Goal: Information Seeking & Learning: Learn about a topic

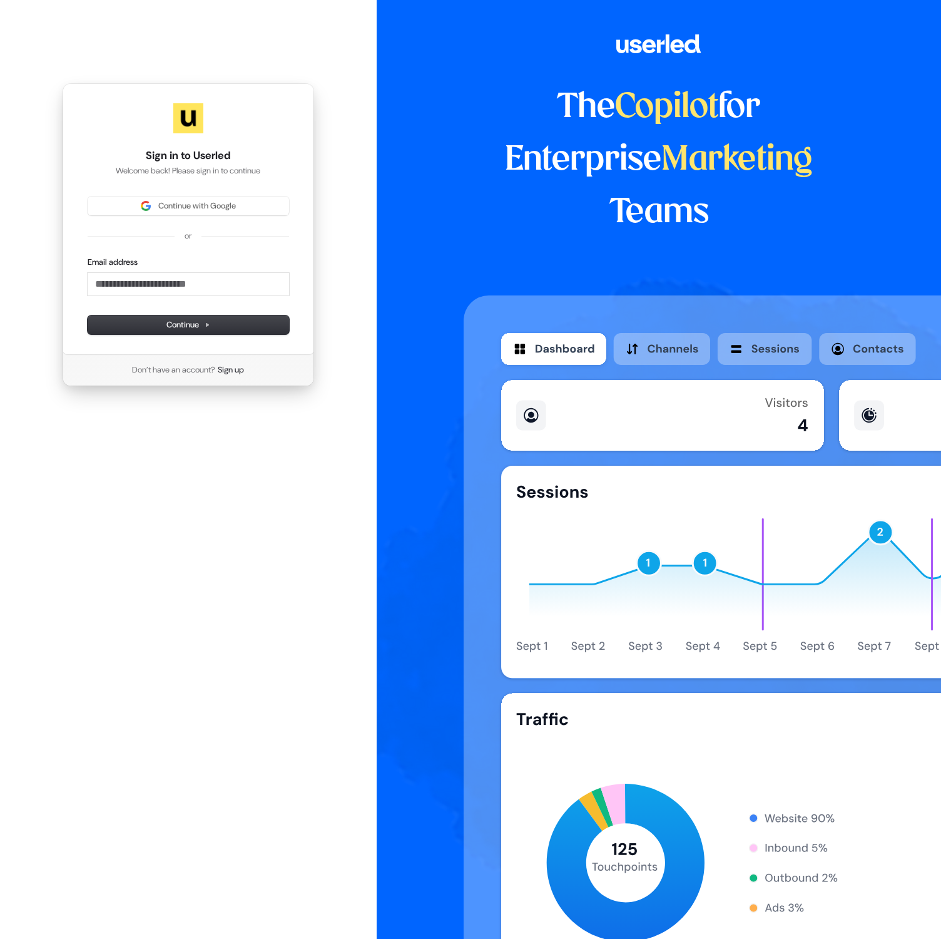
click at [190, 211] on button "Continue with Google" at bounding box center [188, 205] width 201 height 19
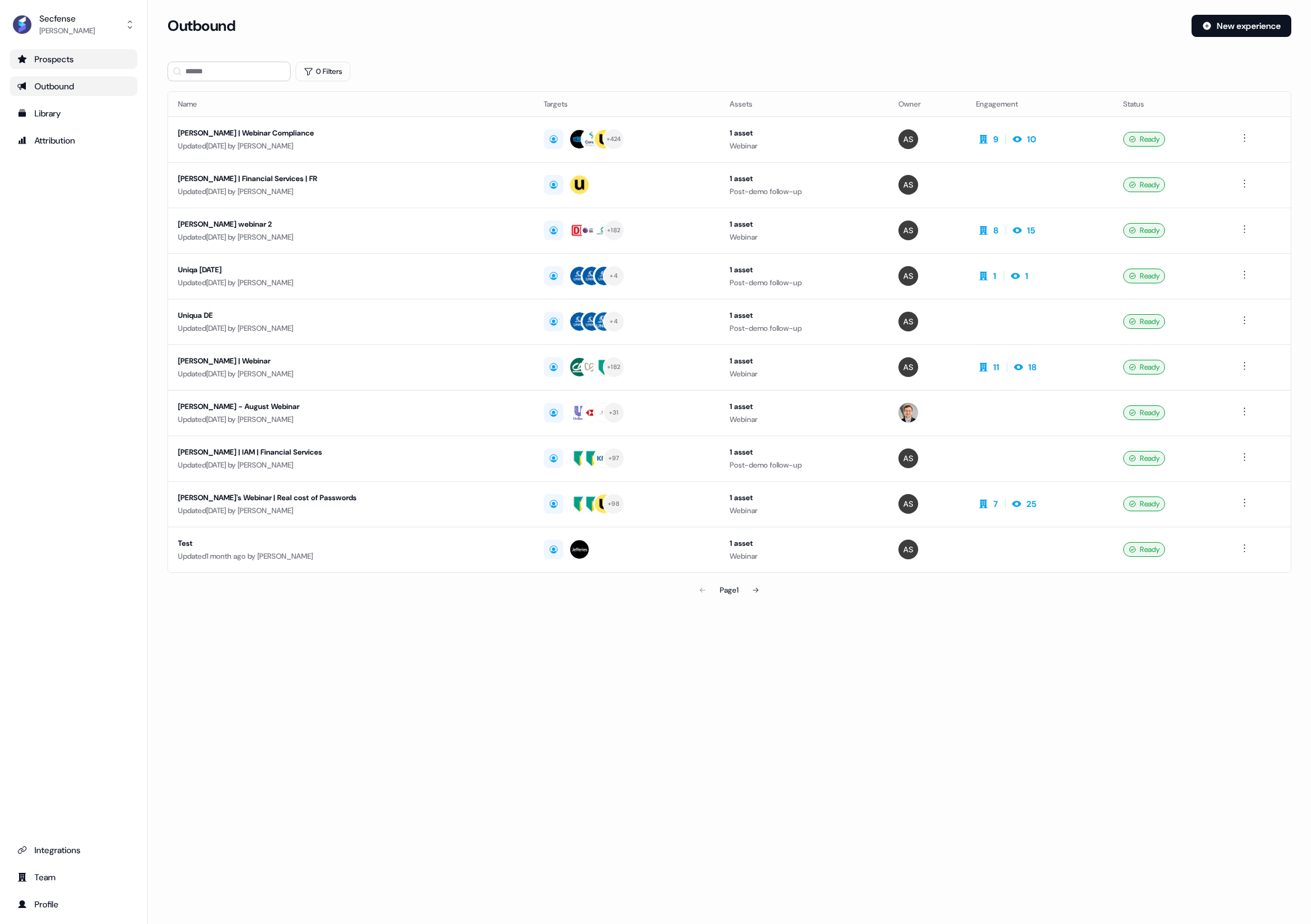
click at [79, 55] on div "Prospects" at bounding box center [74, 59] width 113 height 13
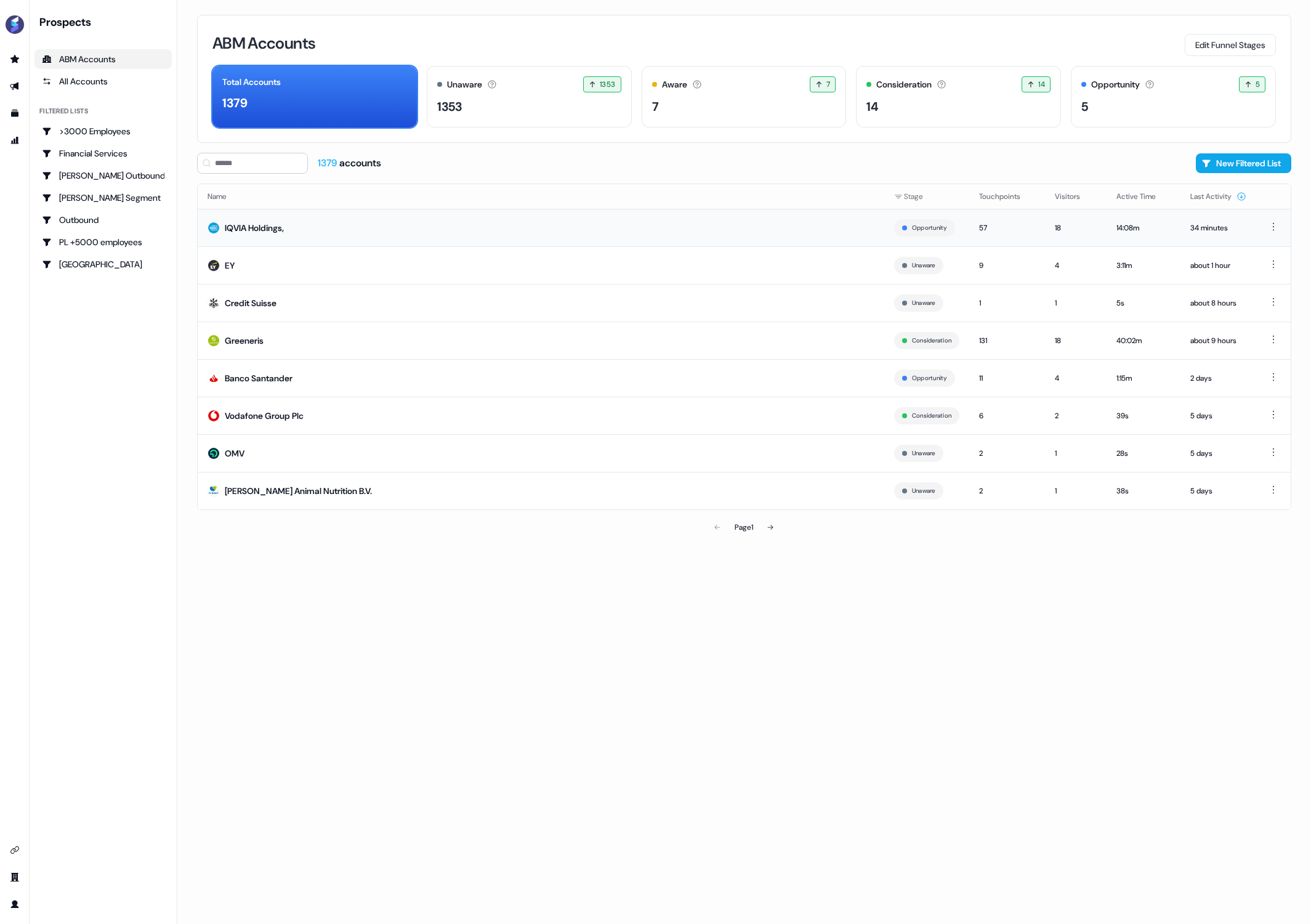
click at [925, 228] on td "34 minutes" at bounding box center [1218, 227] width 76 height 37
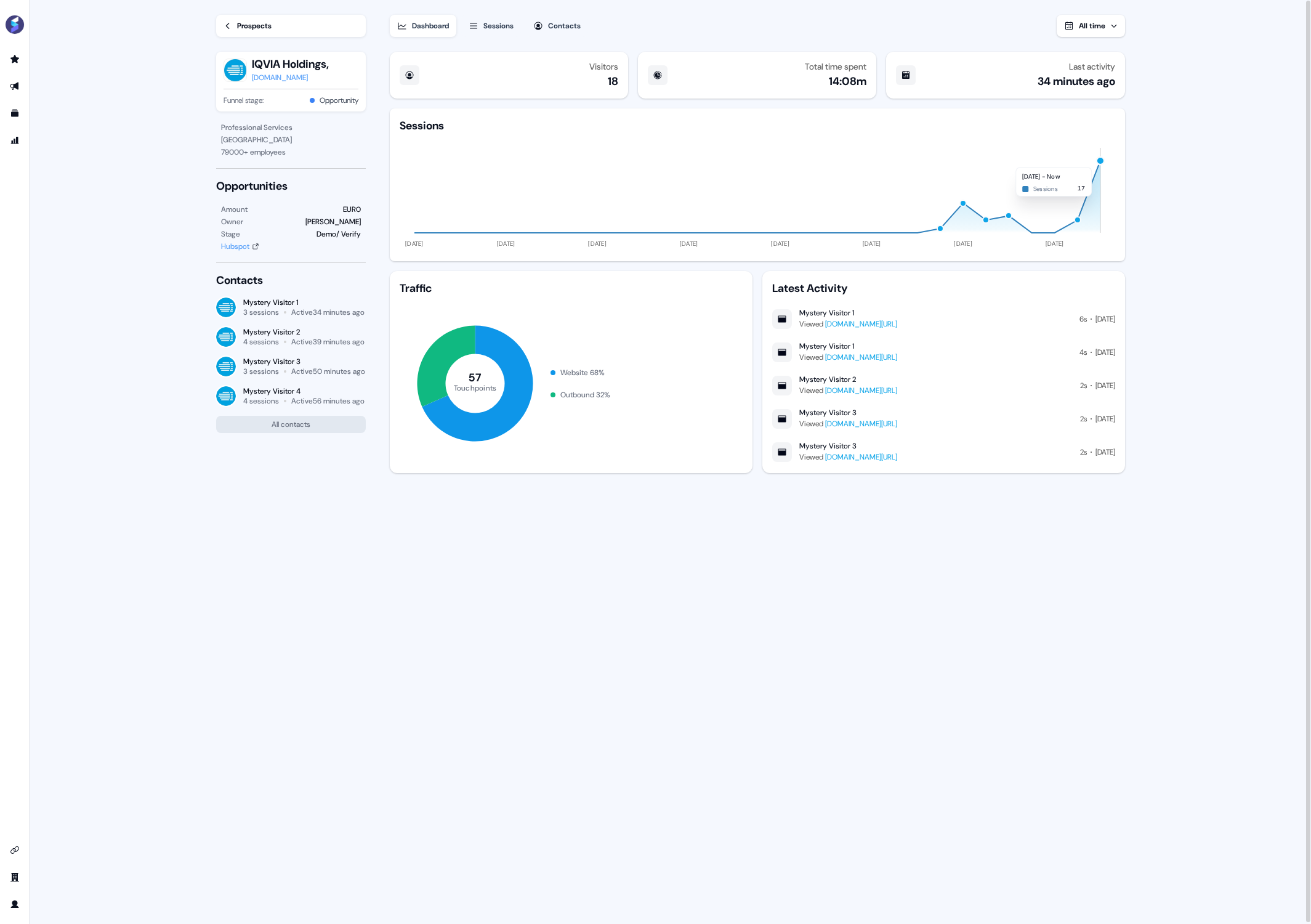
click at [925, 160] on div "button" at bounding box center [1099, 159] width 9 height 9
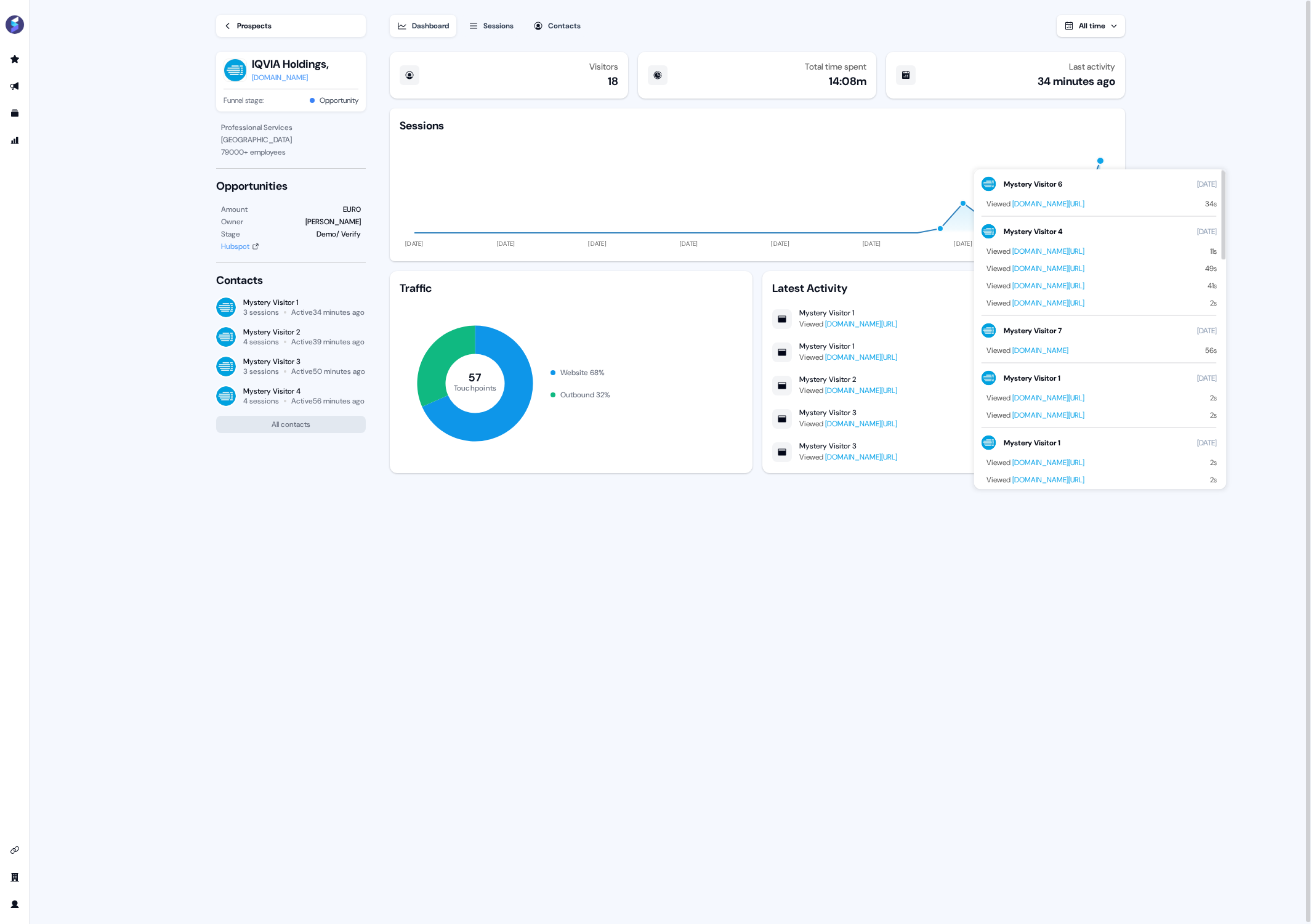
click at [925, 134] on icon "[DATE] [DATE] [DATE] [DATE] [DATE] [DATE] [DATE] [DATE]" at bounding box center [757, 192] width 716 height 118
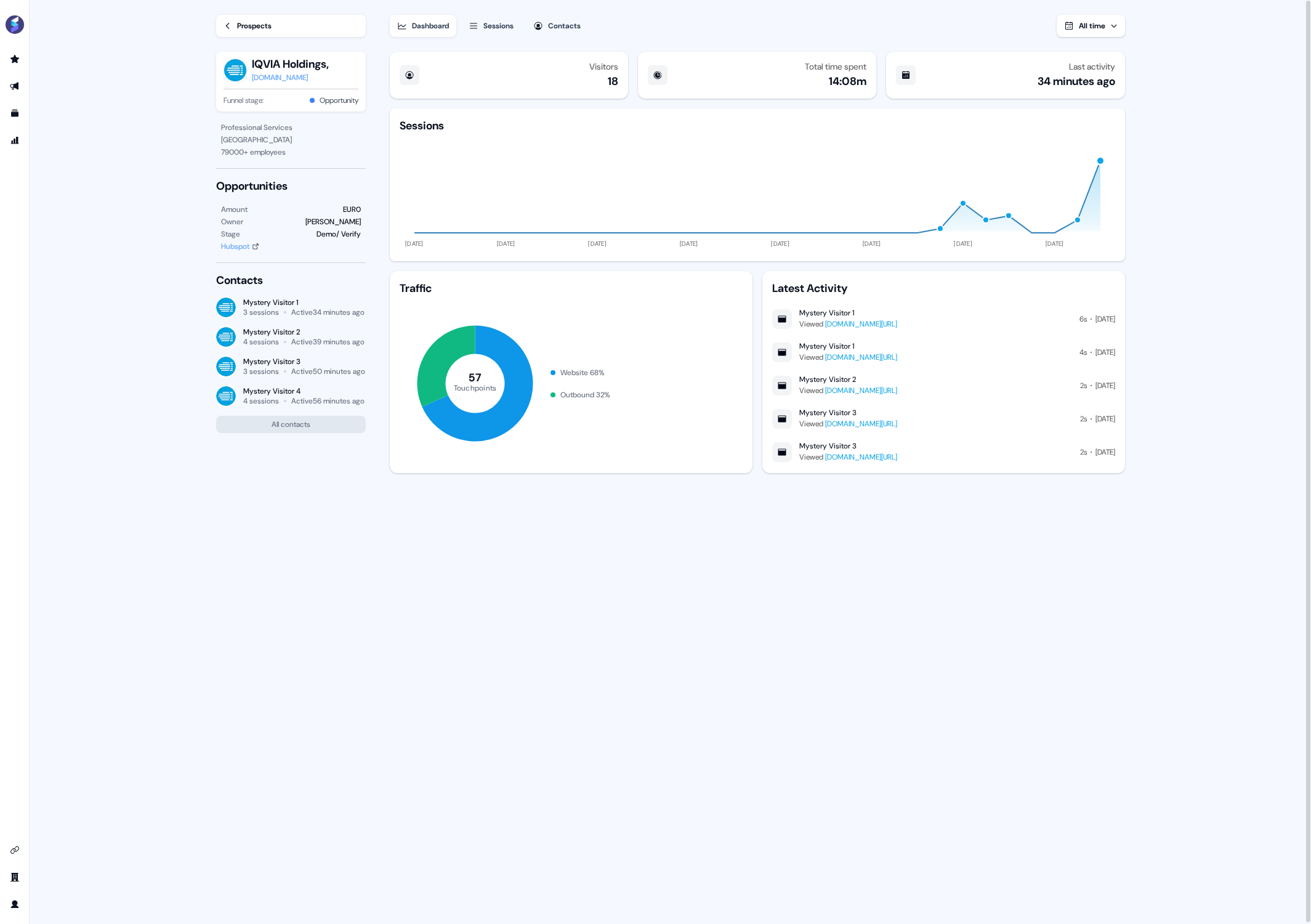
click at [925, 218] on div "button" at bounding box center [1078, 220] width 8 height 8
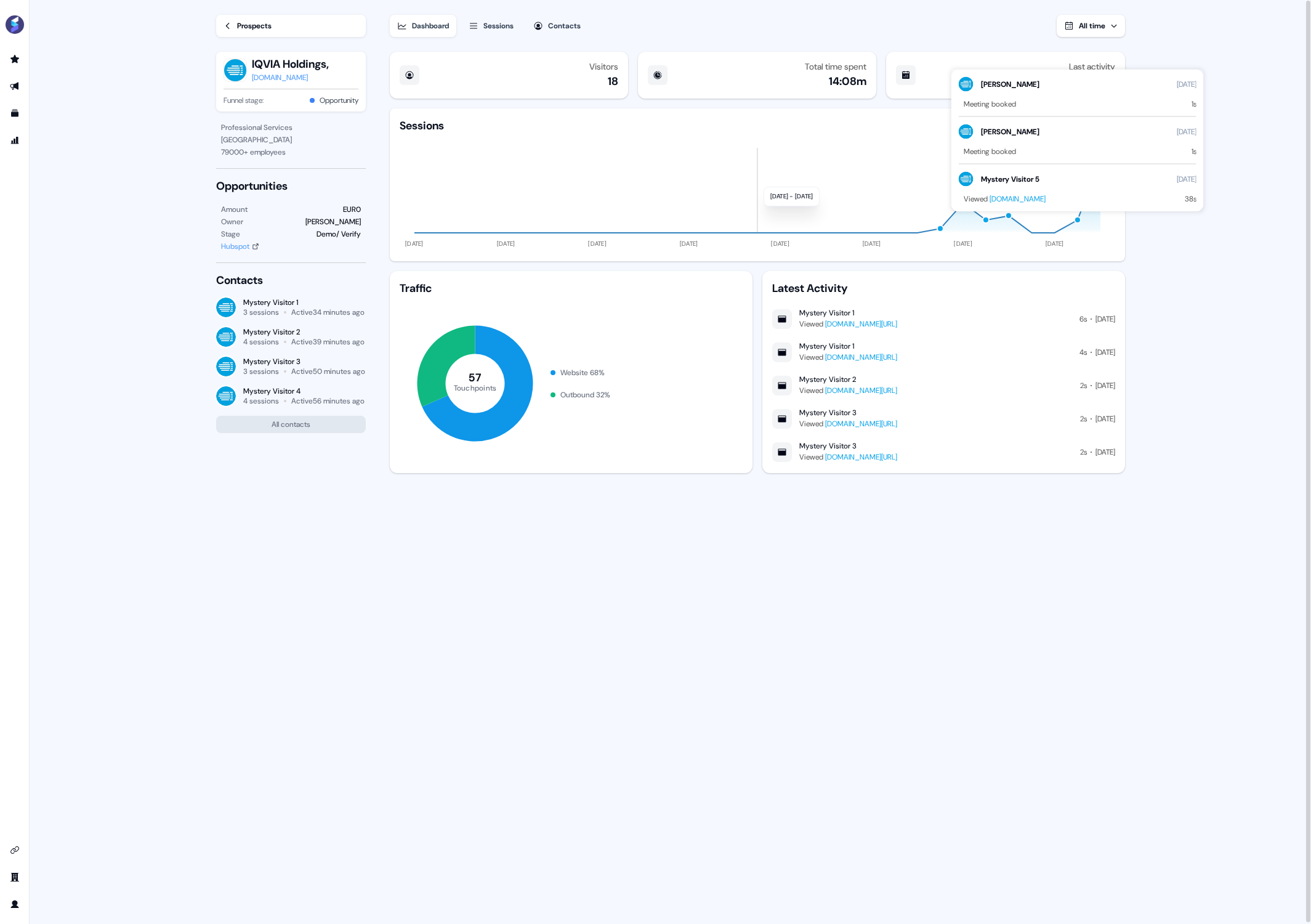
drag, startPoint x: 761, startPoint y: 180, endPoint x: 785, endPoint y: 187, distance: 25.0
click at [761, 180] on icon "[DATE] [DATE] [DATE] [DATE] [DATE] [DATE] [DATE] [DATE]" at bounding box center [757, 192] width 716 height 118
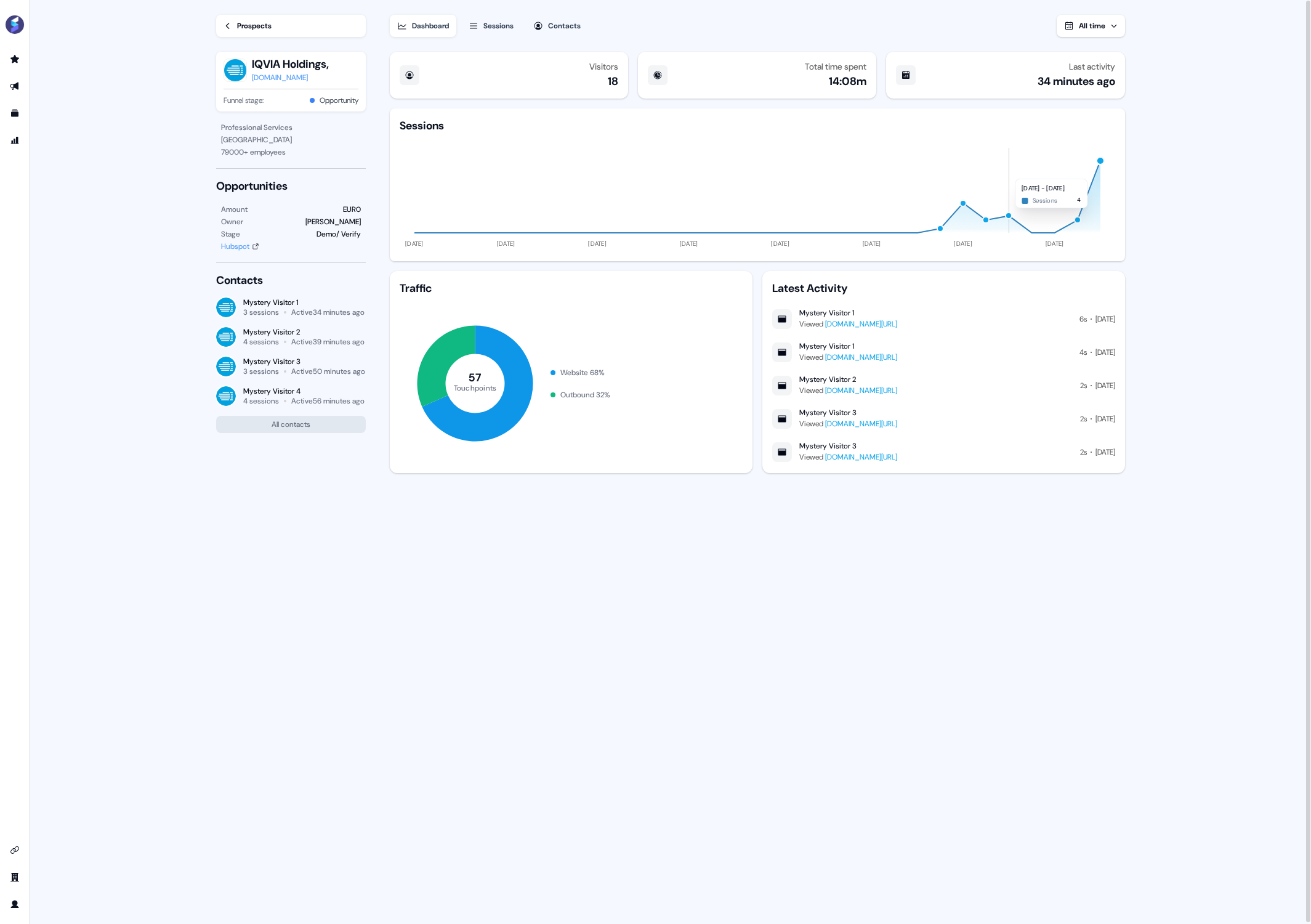
click at [925, 215] on icon "[DATE] [DATE] [DATE] [DATE] [DATE] [DATE] [DATE] [DATE]" at bounding box center [757, 192] width 716 height 118
click at [925, 215] on div "button" at bounding box center [1009, 216] width 8 height 8
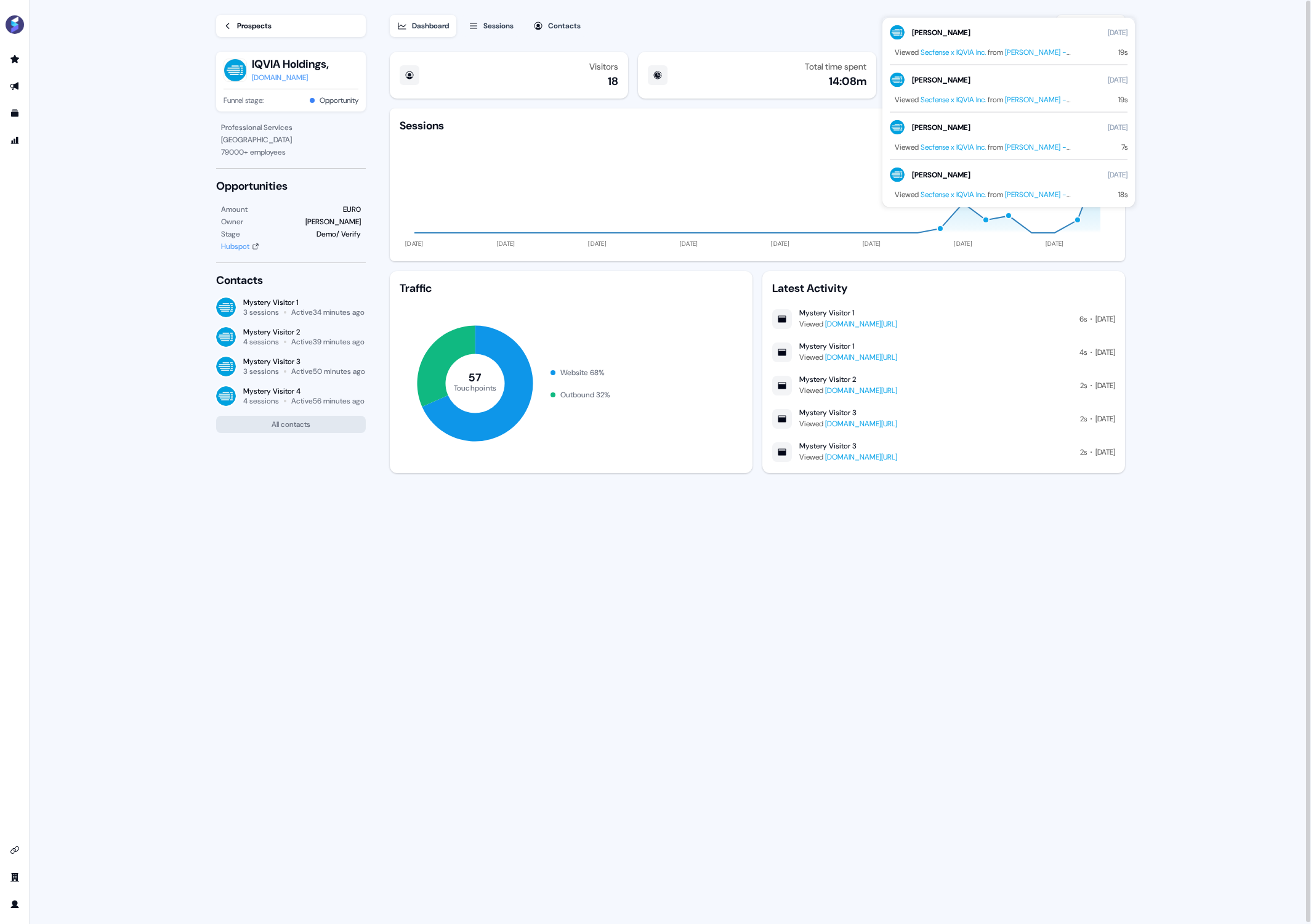
click at [735, 182] on icon "[DATE] [DATE] [DATE] [DATE] [DATE] [DATE] [DATE] [DATE]" at bounding box center [757, 192] width 716 height 118
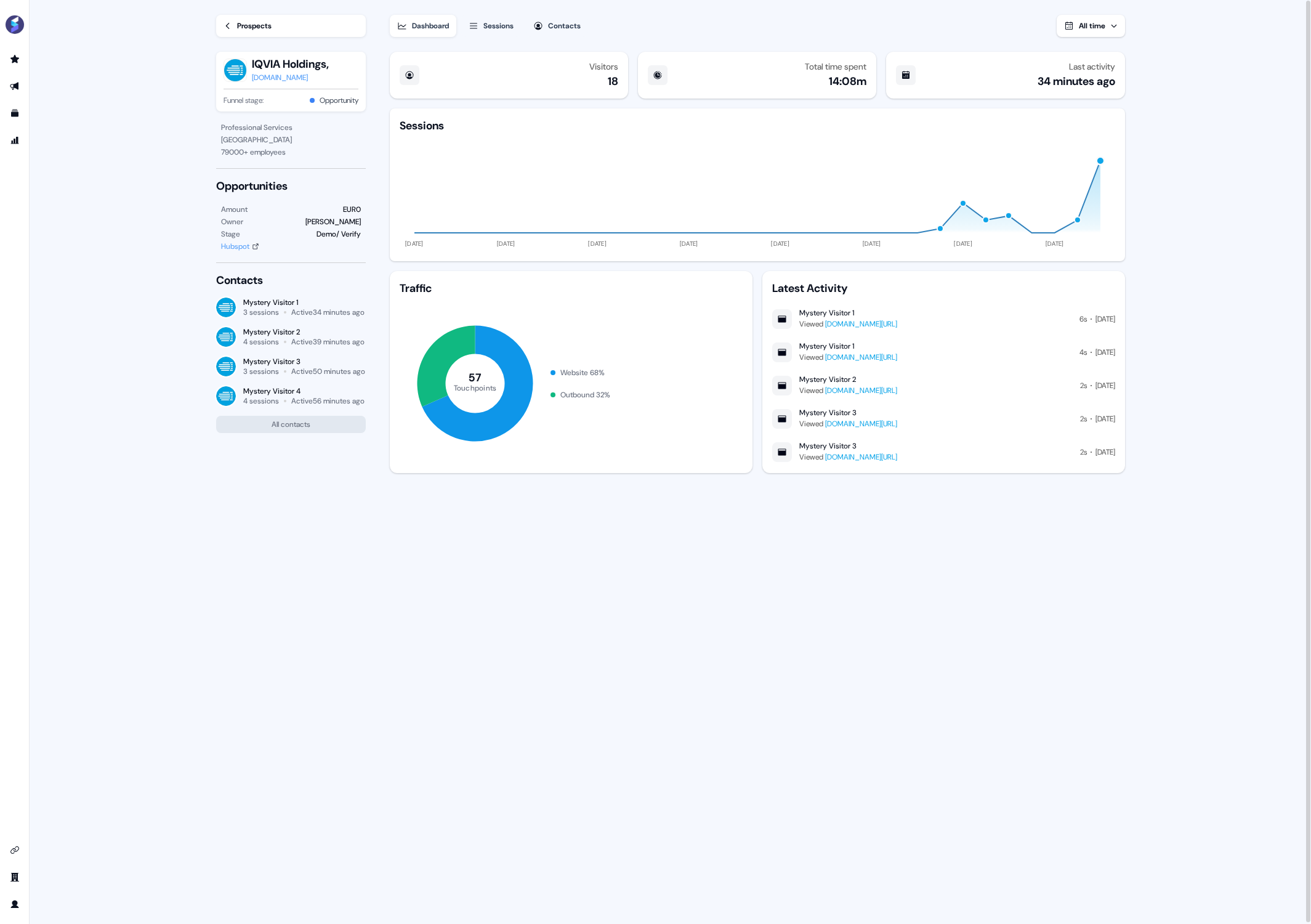
click at [925, 218] on div "button" at bounding box center [986, 220] width 8 height 8
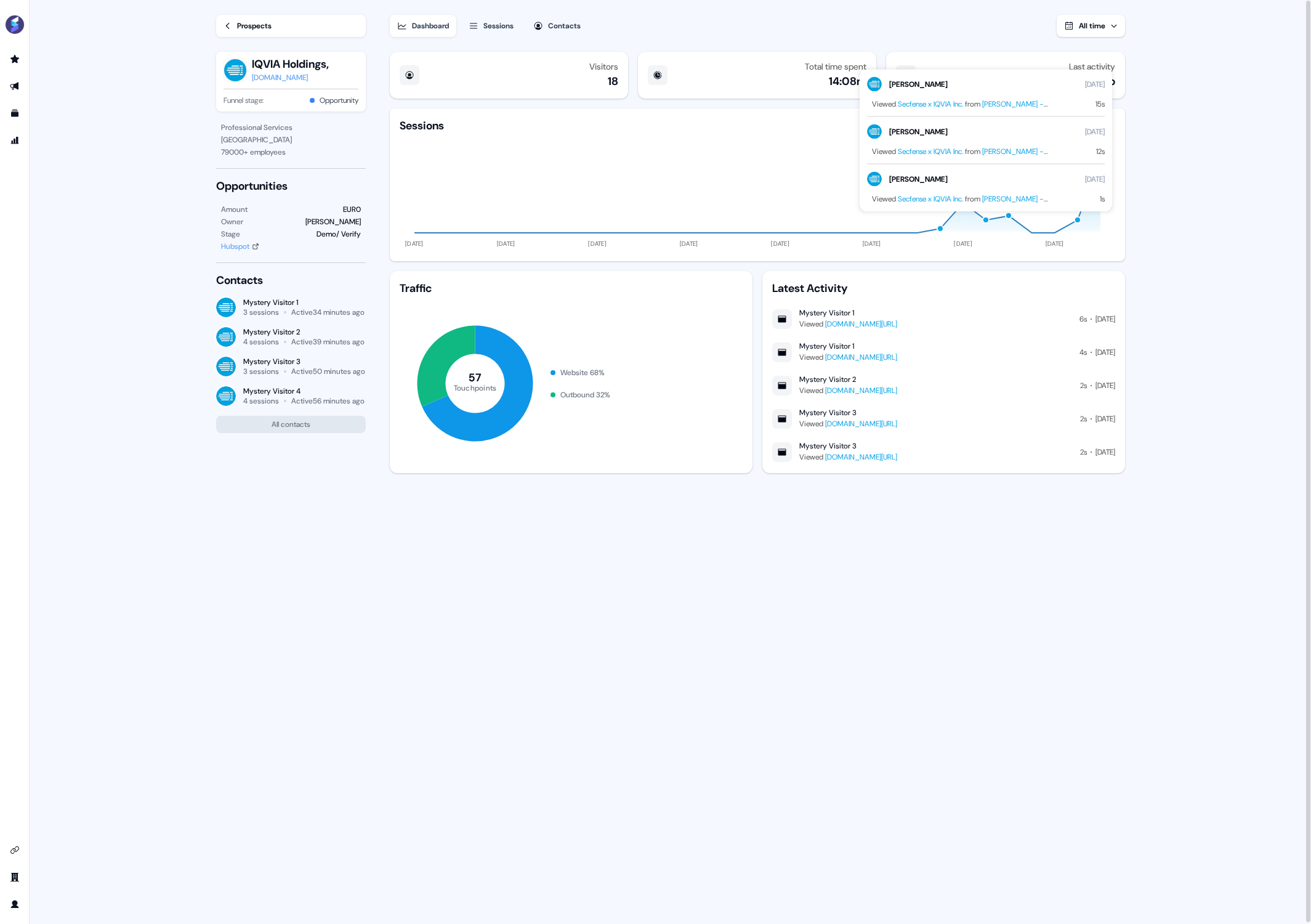
click at [822, 200] on icon "[DATE] [DATE] [DATE] [DATE] [DATE] [DATE] [DATE] [DATE]" at bounding box center [757, 192] width 716 height 118
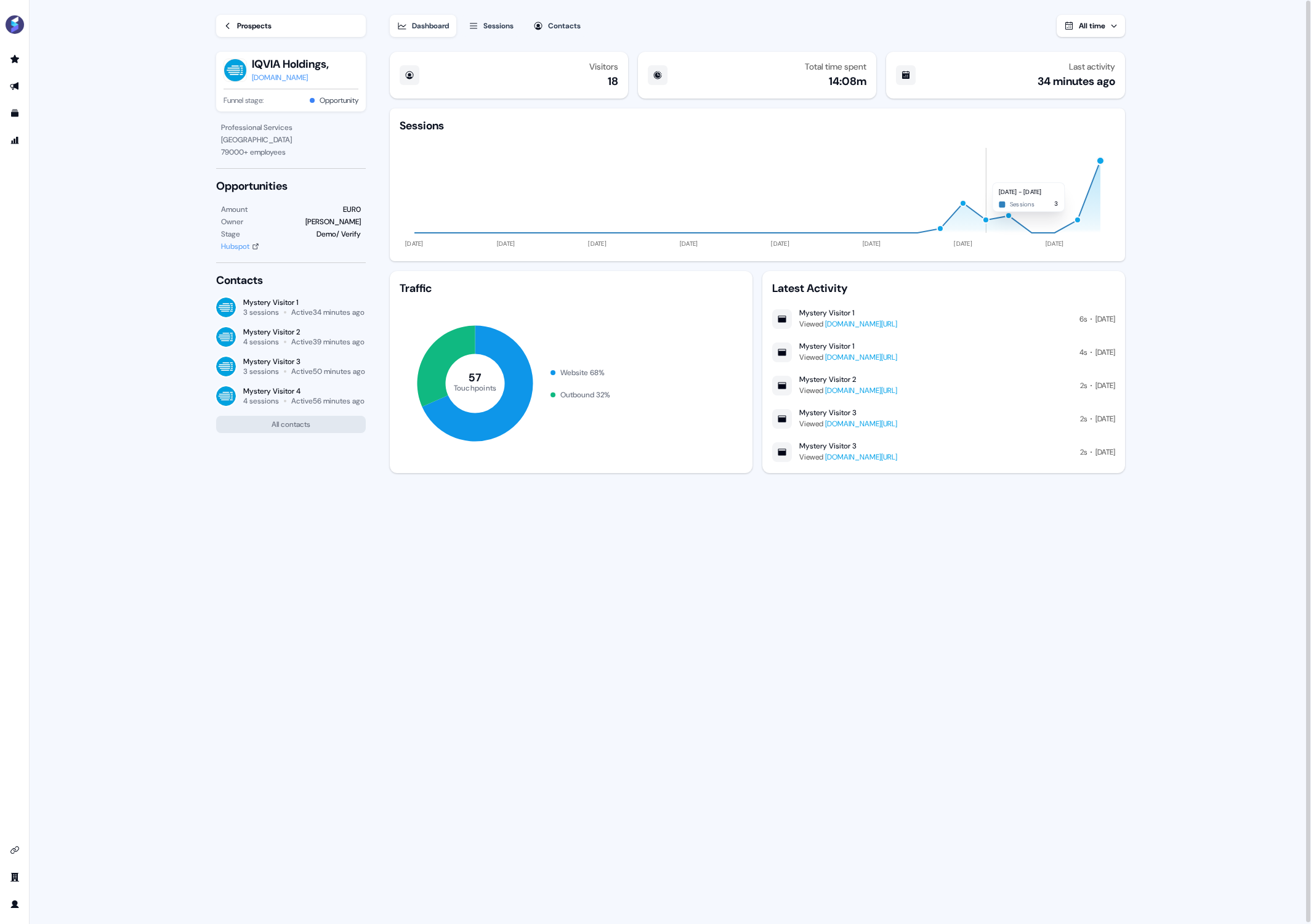
click at [925, 218] on div "button" at bounding box center [986, 220] width 8 height 8
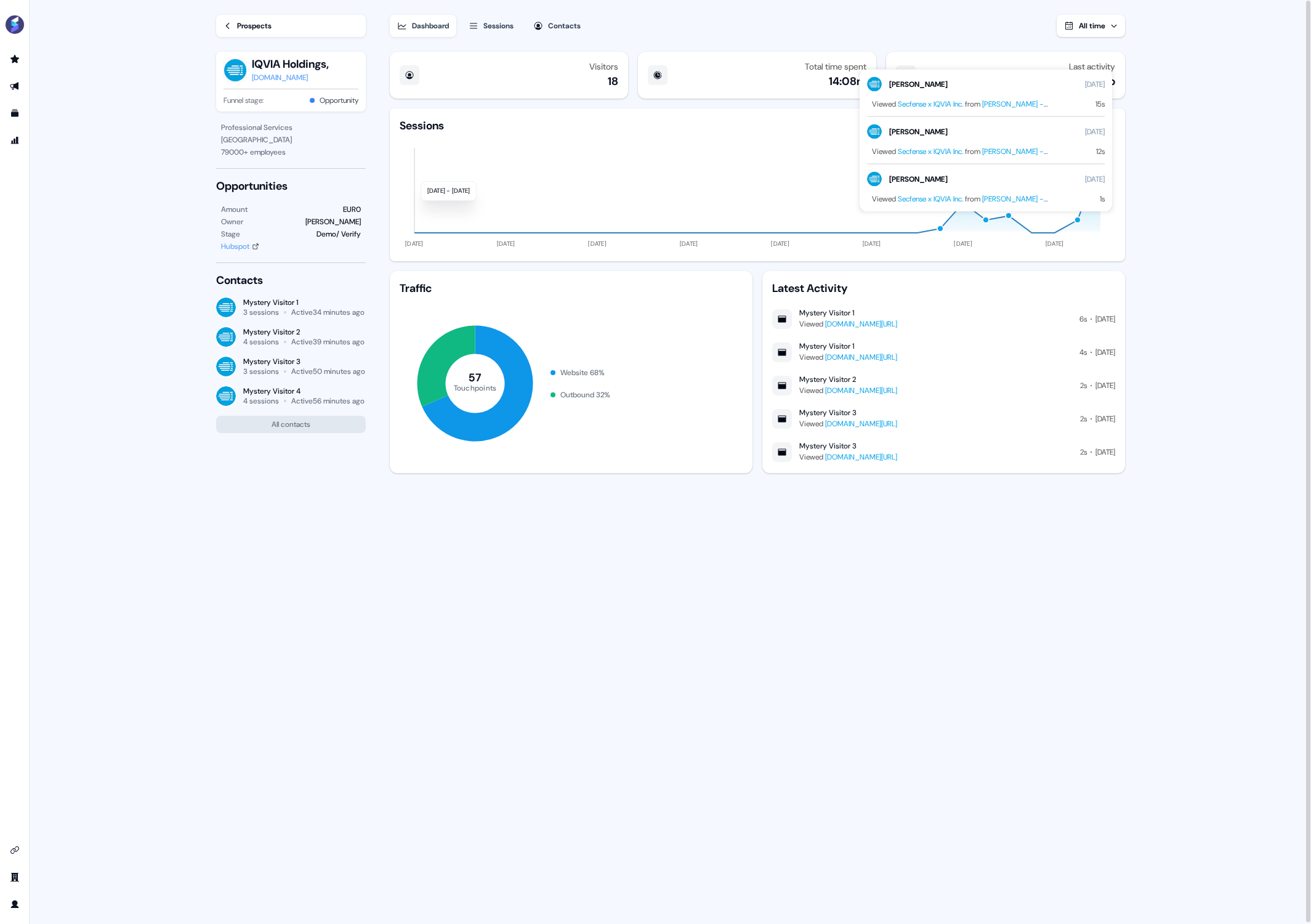
drag, startPoint x: 789, startPoint y: 210, endPoint x: 841, endPoint y: 210, distance: 52.0
click at [790, 210] on icon "[DATE] [DATE] [DATE] [DATE] [DATE] [DATE] [DATE] [DATE]" at bounding box center [757, 192] width 716 height 118
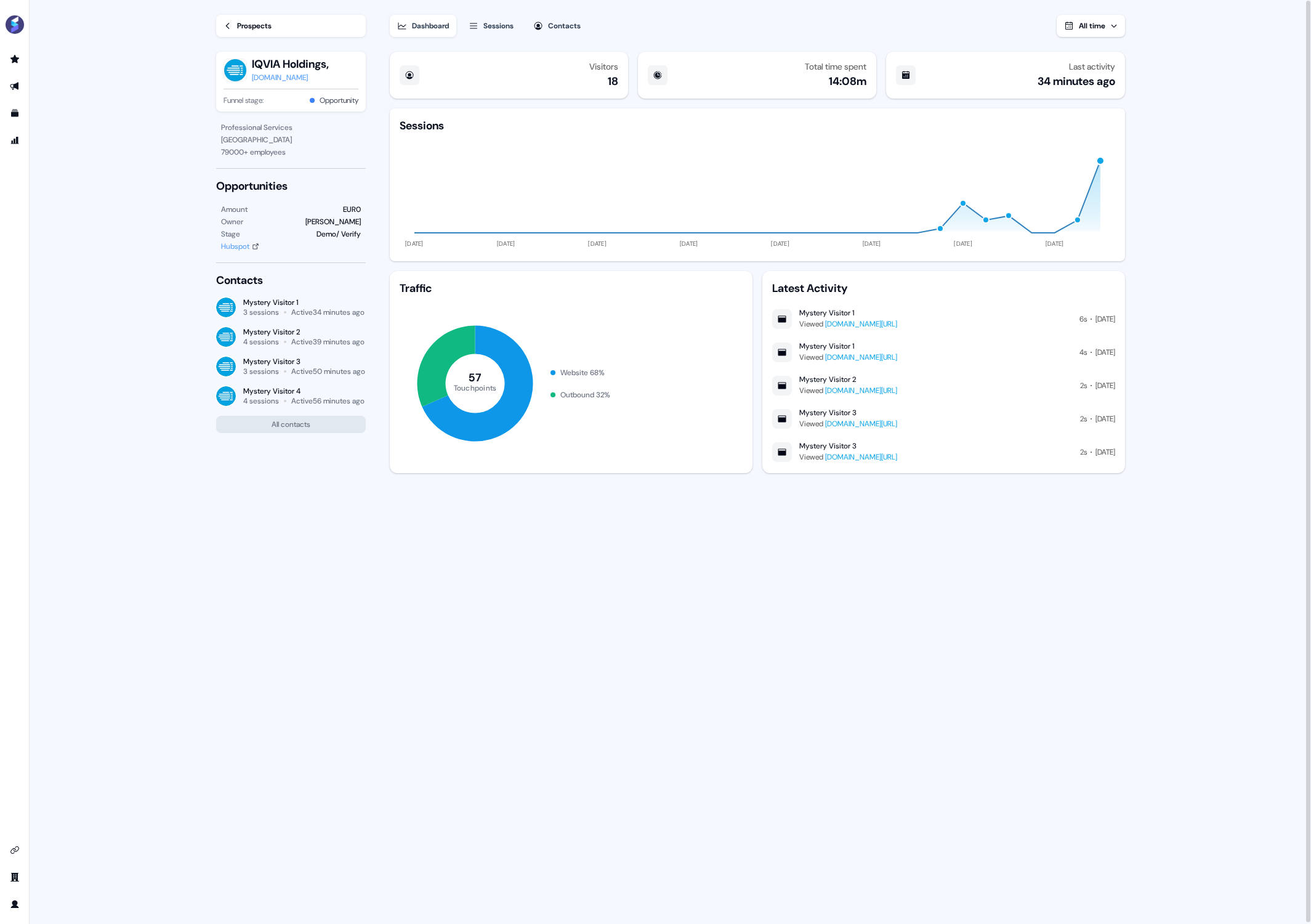
click at [925, 204] on div "button" at bounding box center [964, 204] width 8 height 8
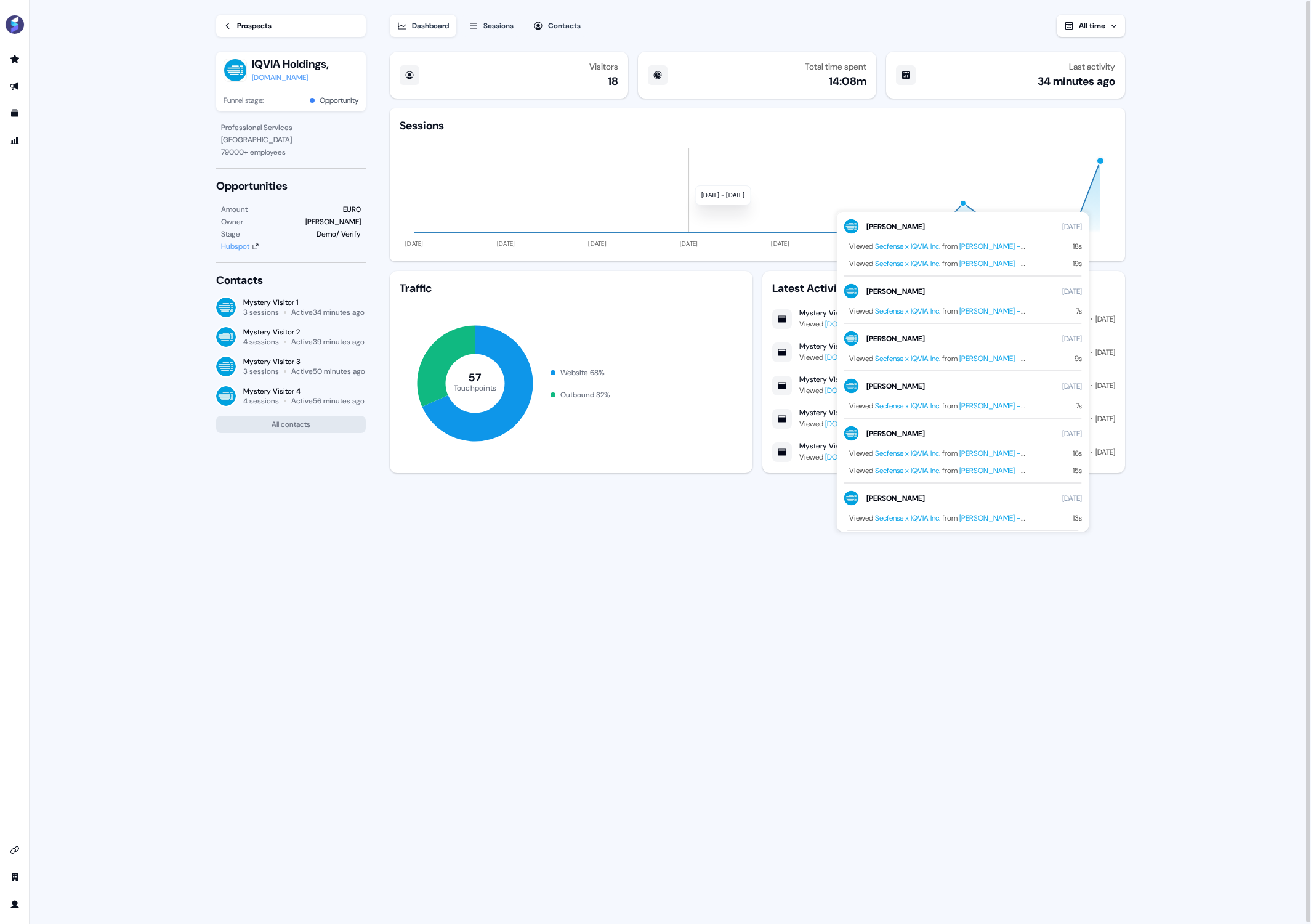
click at [686, 212] on icon "[DATE] [DATE] [DATE] [DATE] [DATE] [DATE] [DATE] [DATE]" at bounding box center [757, 192] width 716 height 118
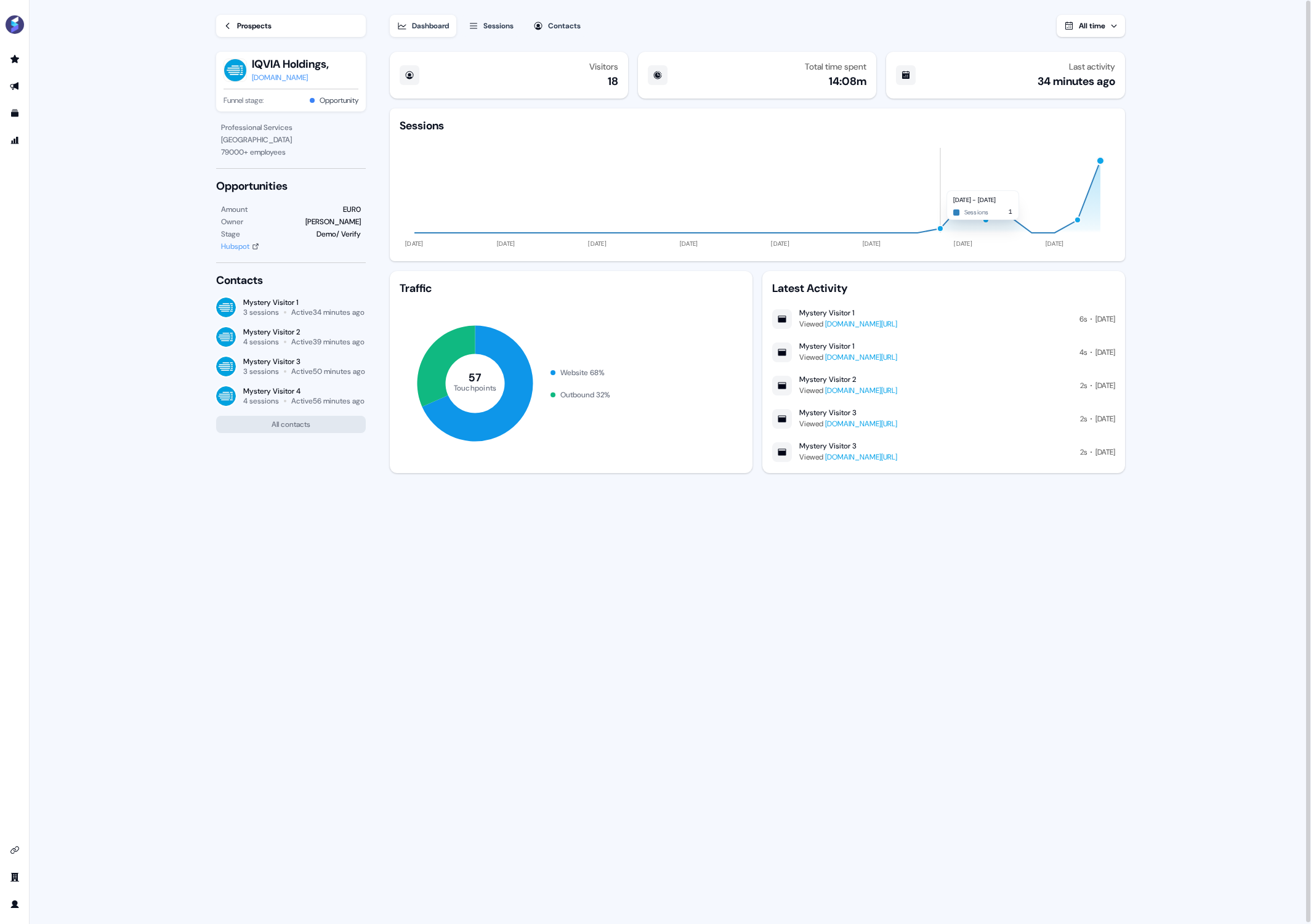
click at [925, 226] on div "button" at bounding box center [941, 228] width 8 height 8
drag, startPoint x: 715, startPoint y: 196, endPoint x: 702, endPoint y: 200, distance: 13.6
click at [715, 196] on icon "[DATE] [DATE] [DATE] [DATE] [DATE] [DATE] [DATE] [DATE]" at bounding box center [757, 192] width 716 height 118
